Goal: Transaction & Acquisition: Book appointment/travel/reservation

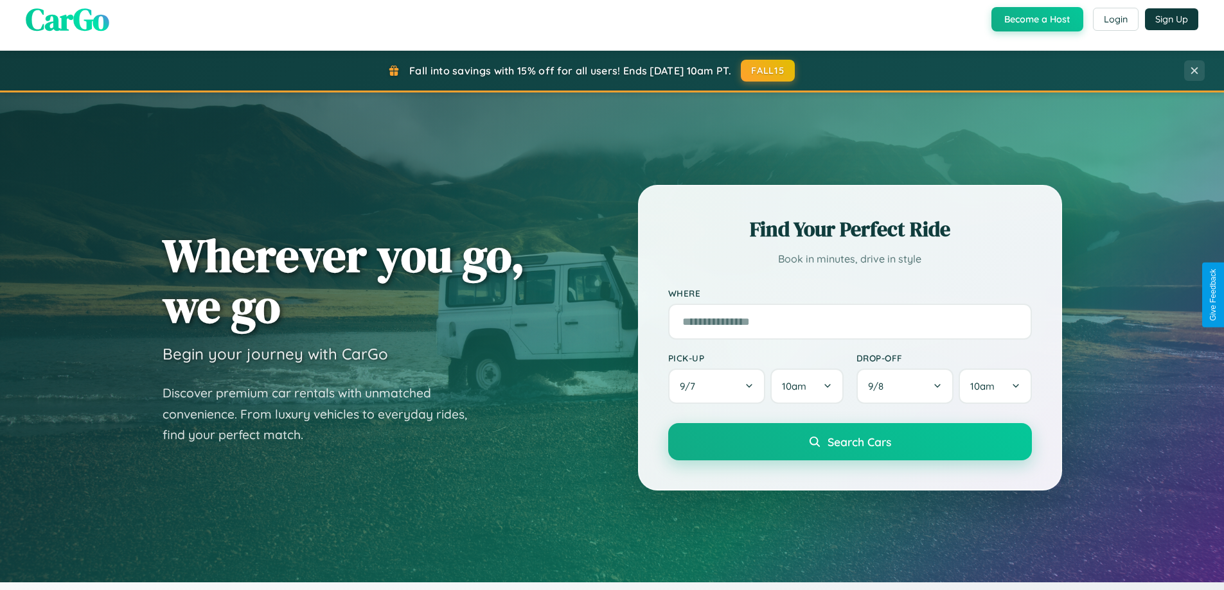
scroll to position [554, 0]
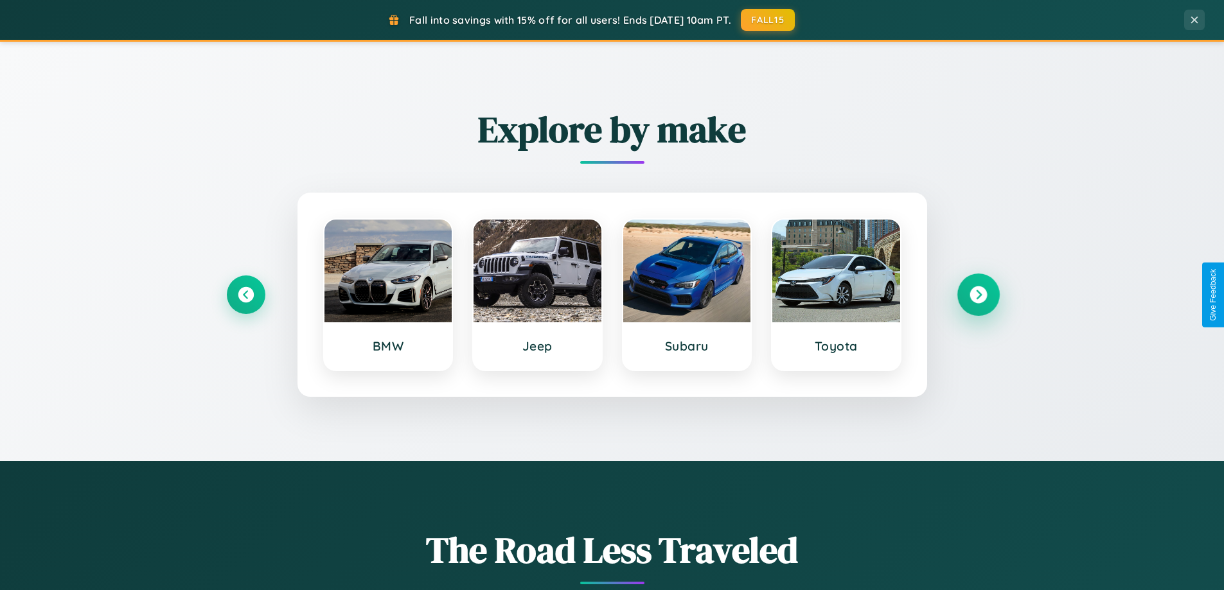
click at [978, 295] on icon at bounding box center [977, 295] width 17 height 17
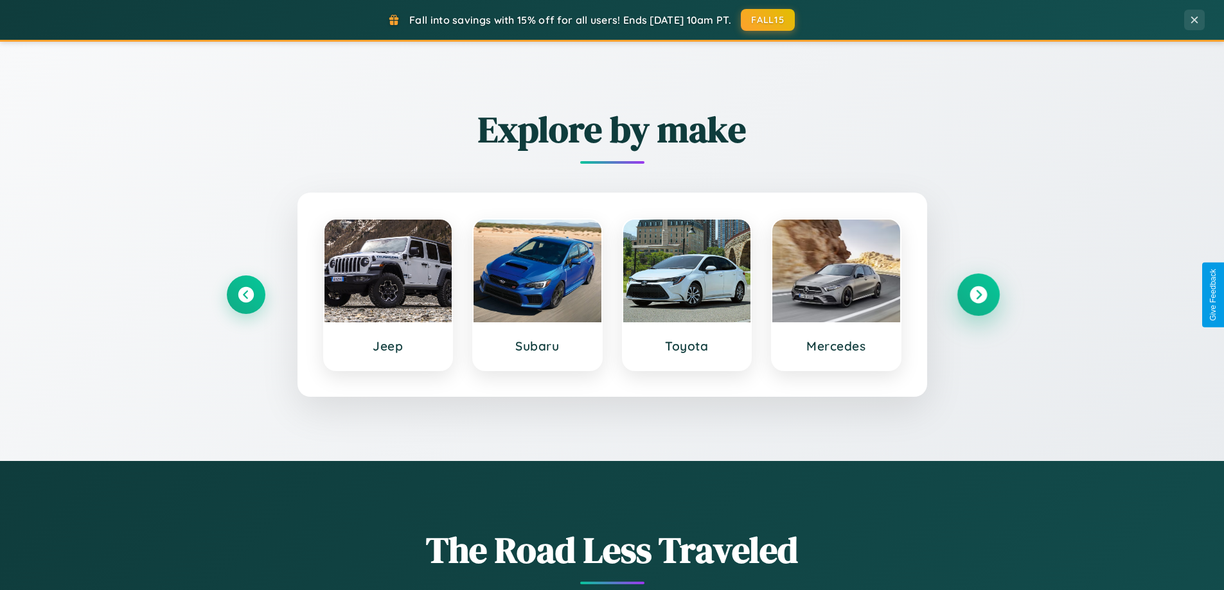
click at [978, 295] on icon at bounding box center [977, 295] width 17 height 17
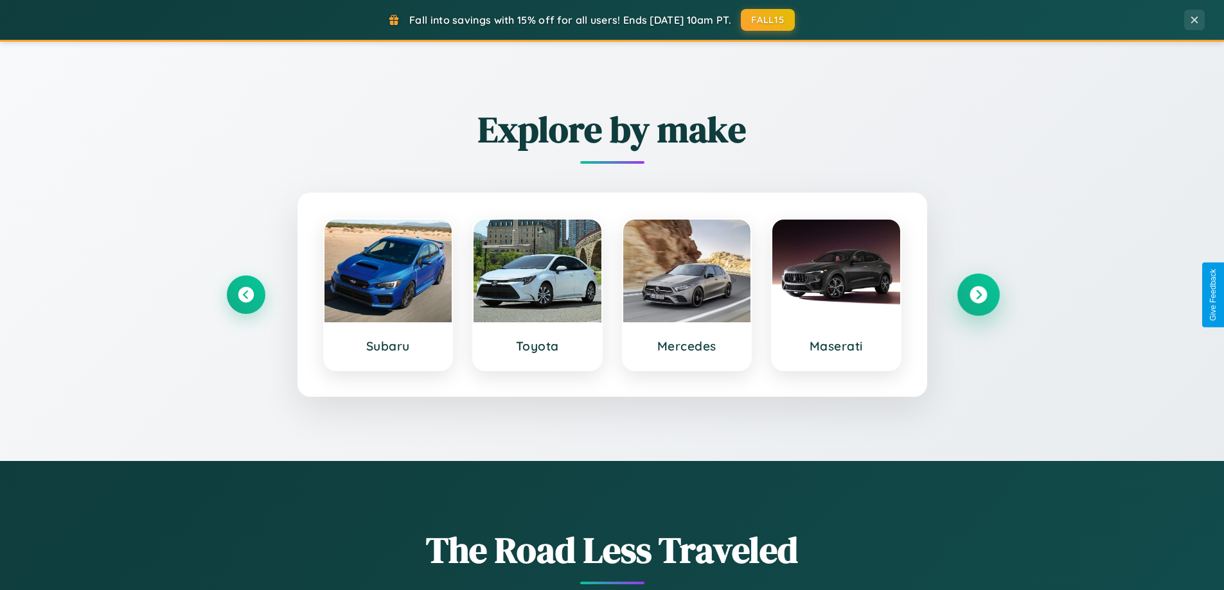
click at [978, 295] on icon at bounding box center [977, 295] width 17 height 17
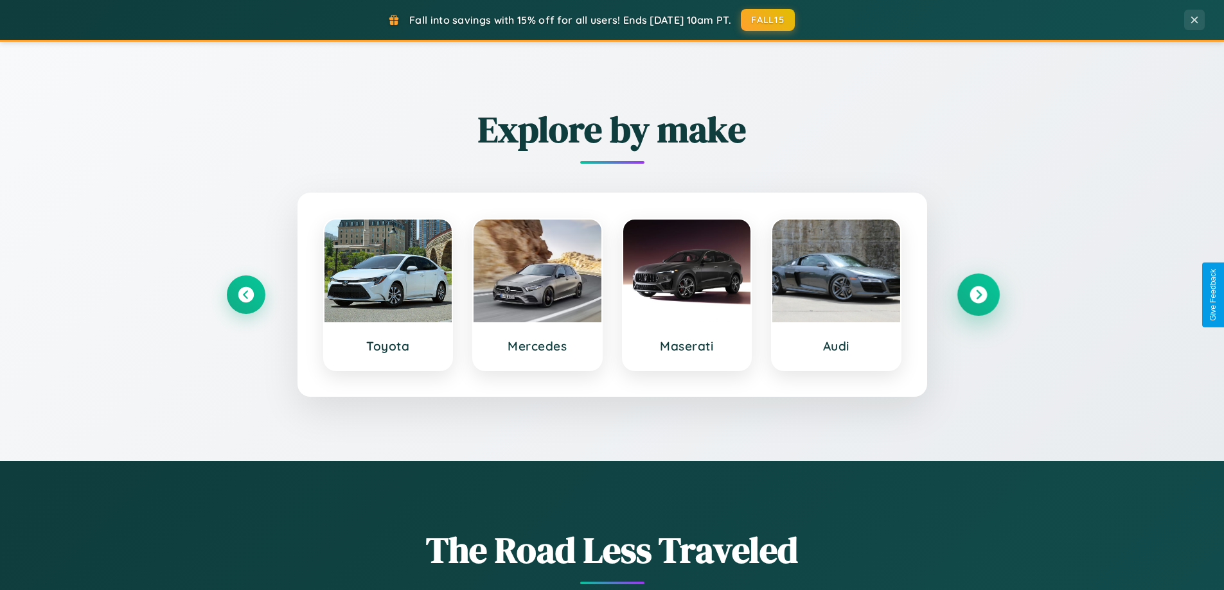
click at [978, 295] on icon at bounding box center [977, 295] width 17 height 17
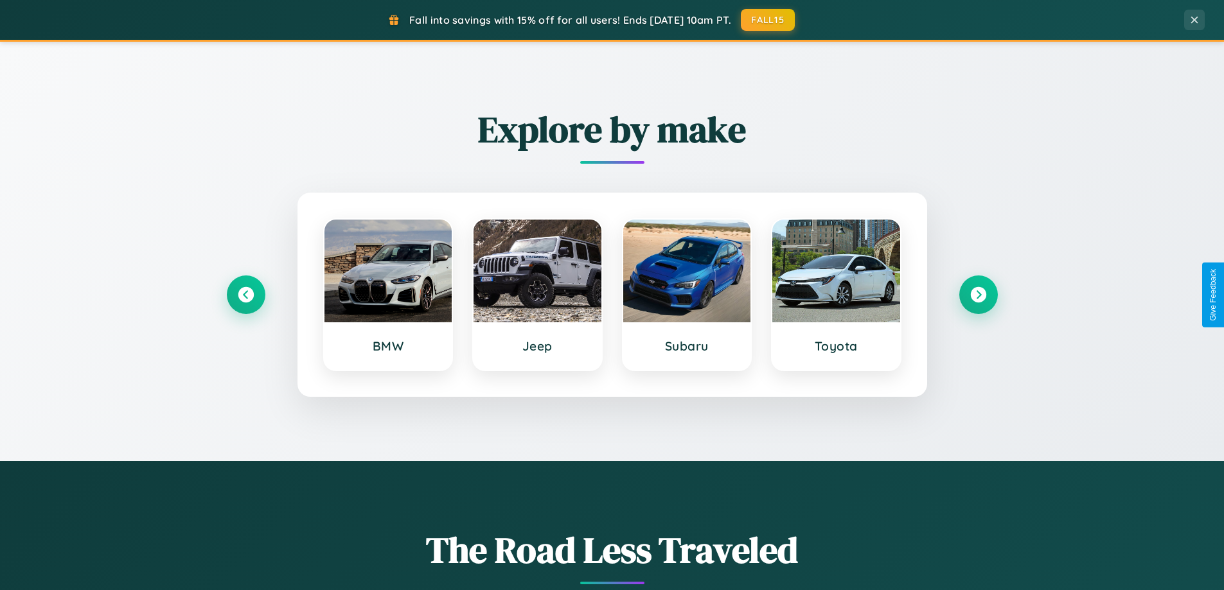
scroll to position [0, 0]
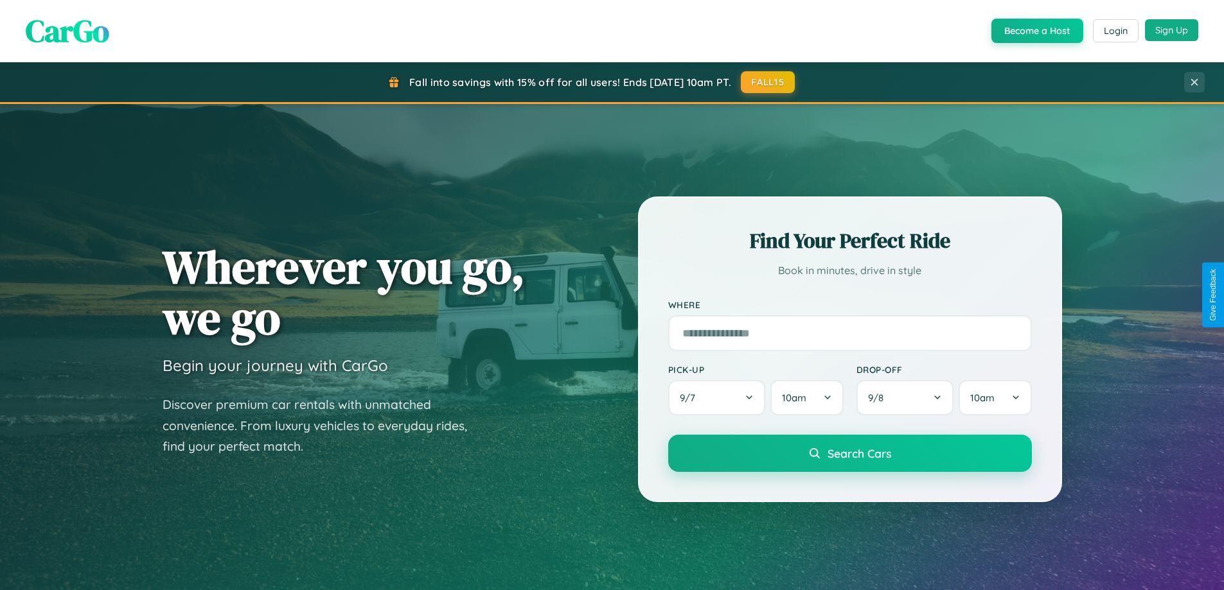
click at [1171, 30] on button "Sign Up" at bounding box center [1171, 30] width 53 height 22
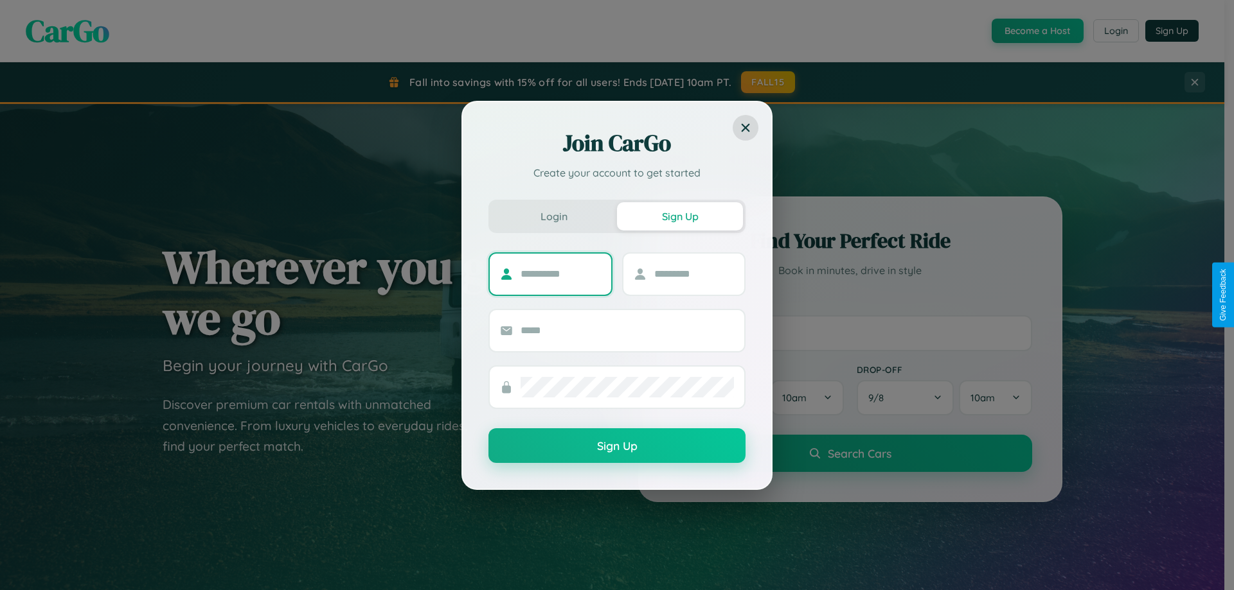
click at [560, 274] on input "text" at bounding box center [560, 274] width 80 height 21
type input "******"
click at [693, 274] on input "text" at bounding box center [694, 274] width 80 height 21
type input "*******"
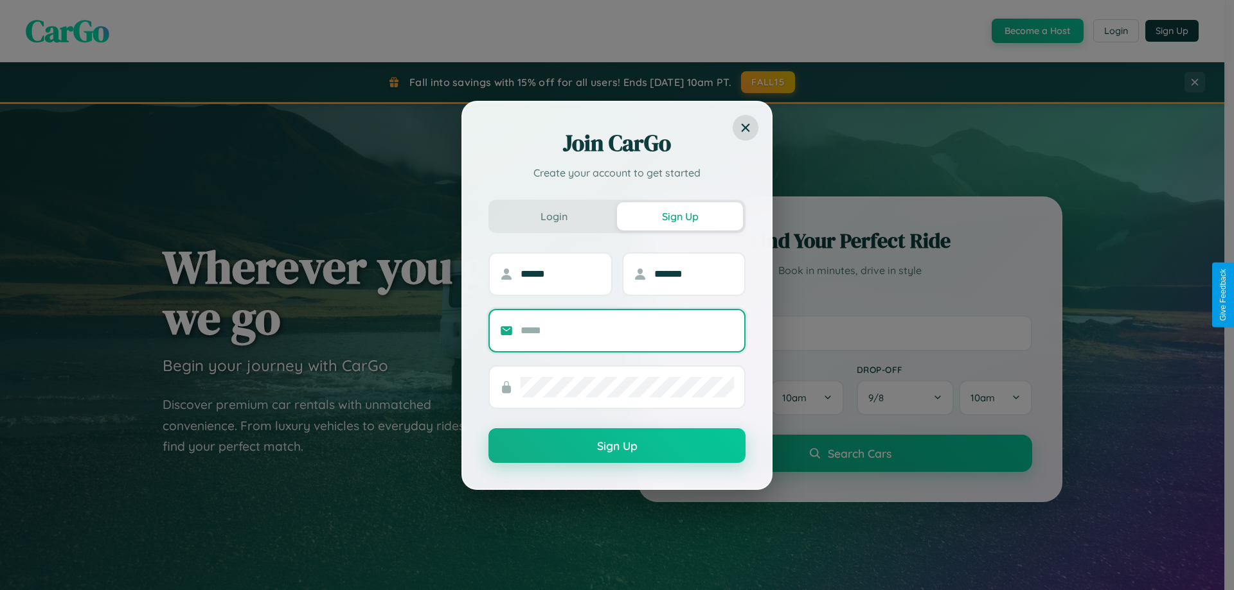
click at [627, 330] on input "text" at bounding box center [626, 331] width 213 height 21
type input "**********"
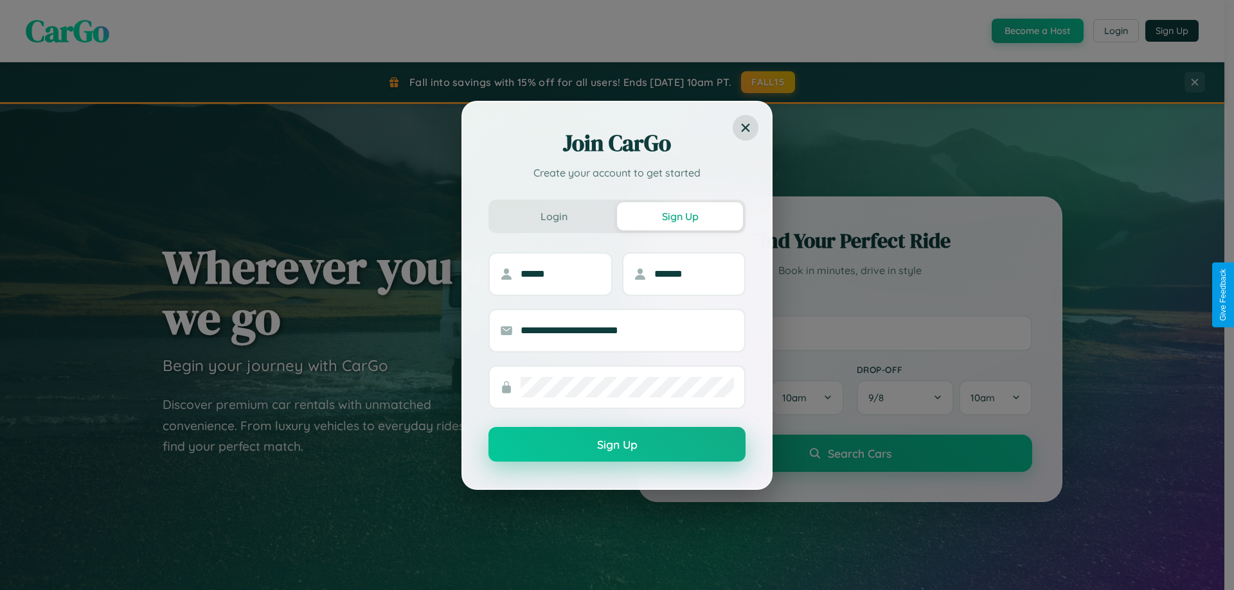
click at [617, 445] on button "Sign Up" at bounding box center [616, 444] width 257 height 35
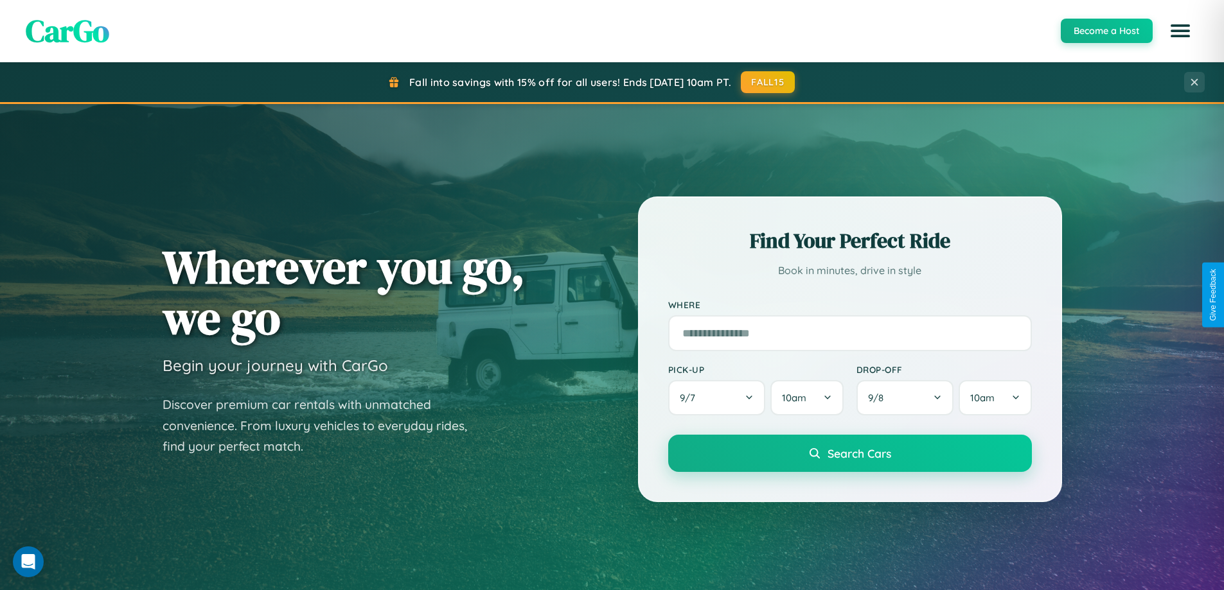
scroll to position [2064, 0]
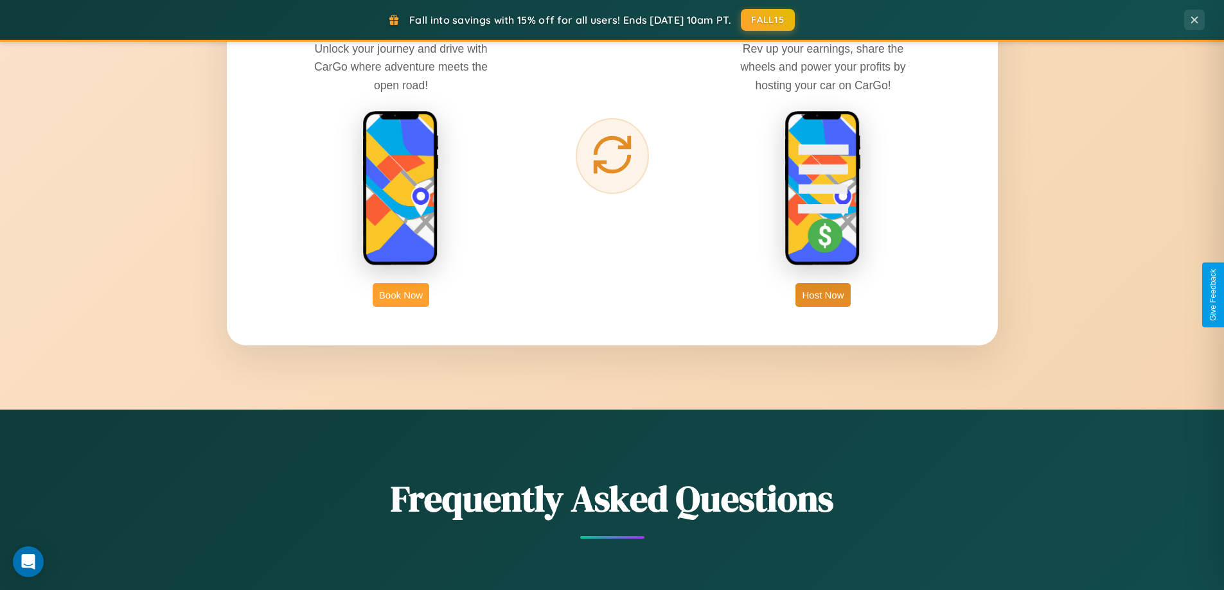
click at [401, 295] on button "Book Now" at bounding box center [401, 295] width 57 height 24
